Goal: Information Seeking & Learning: Learn about a topic

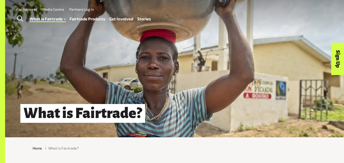
click at [40, 22] on link "What is Fairtrade" at bounding box center [48, 18] width 36 height 7
click at [63, 22] on link "What is Fairtrade" at bounding box center [48, 18] width 36 height 7
click at [45, 22] on link "What is Fairtrade" at bounding box center [48, 18] width 36 height 7
click at [43, 37] on link "Where Fairtrade works" at bounding box center [53, 41] width 56 height 8
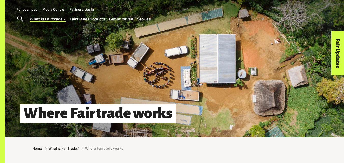
click at [44, 32] on link "How Fairtrade works" at bounding box center [53, 33] width 56 height 8
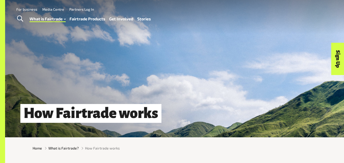
click at [50, 17] on link "What is Fairtrade" at bounding box center [48, 18] width 36 height 7
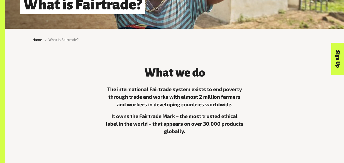
scroll to position [164, 0]
